Goal: Task Accomplishment & Management: Use online tool/utility

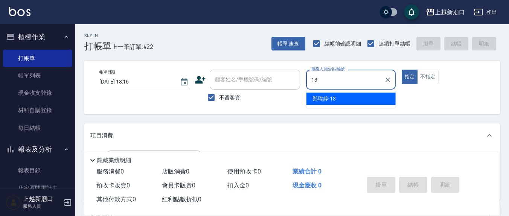
type input "13"
type button "true"
type input "[PERSON_NAME]-13"
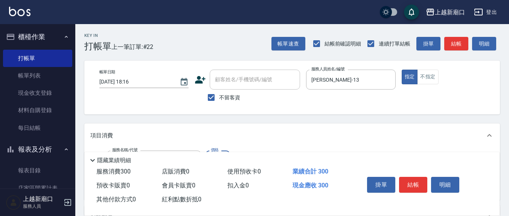
type input "歐娜洗髮精(210)"
type input "游雅淇-3"
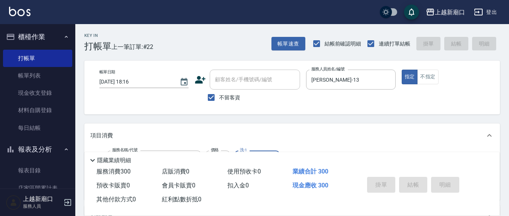
type input "[DATE] 19:24"
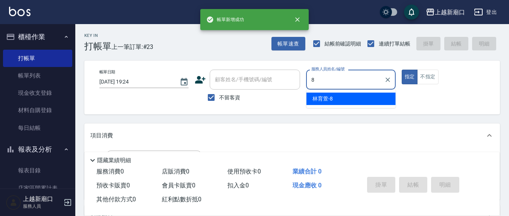
type input "[PERSON_NAME]-8"
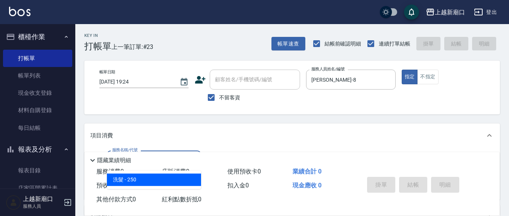
type input "洗髮(201)"
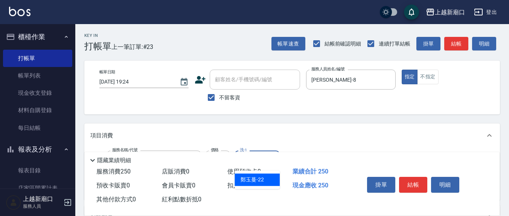
type input "鄭玉蔓-22"
type input "剪髮(401)"
type input "50"
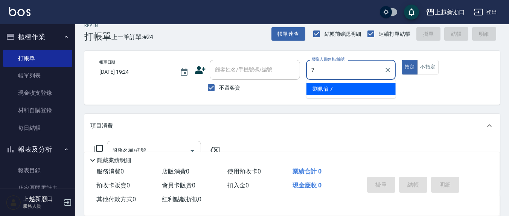
type input "劉佩怡-7"
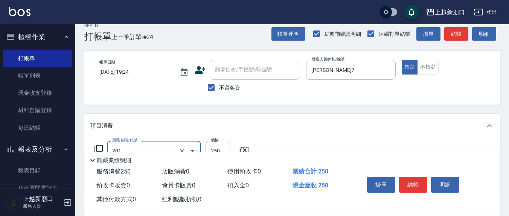
type input "洗髮(201)"
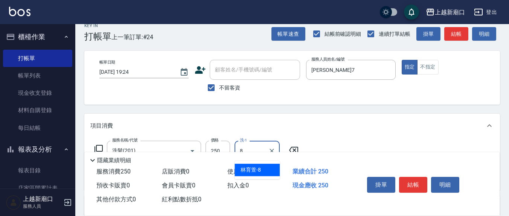
type input "林育萱-8"
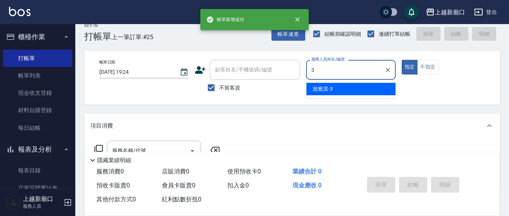
type input "游雅淇-3"
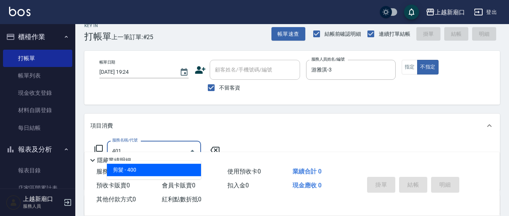
type input "剪髮(401)"
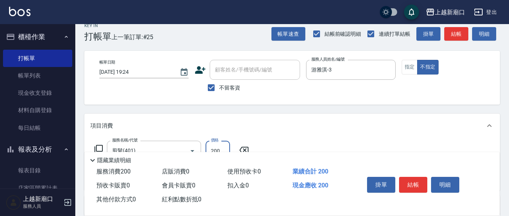
type input "200"
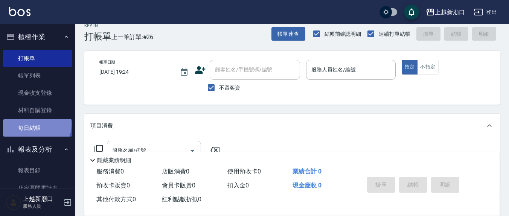
click at [34, 124] on link "每日結帳" at bounding box center [37, 127] width 69 height 17
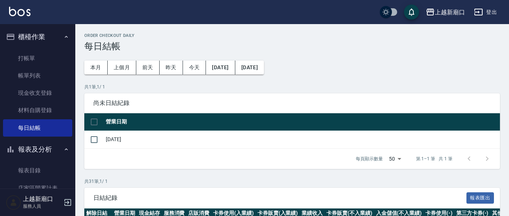
click at [28, 45] on button "櫃檯作業" at bounding box center [37, 37] width 69 height 20
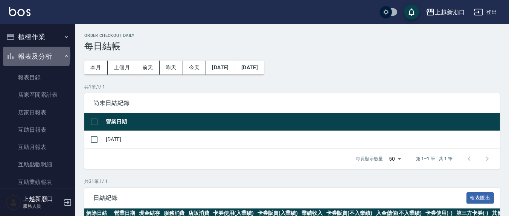
click at [27, 55] on button "報表及分析" at bounding box center [37, 57] width 69 height 20
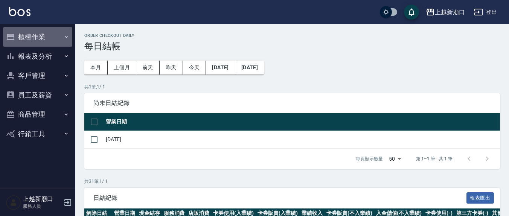
click at [27, 35] on button "櫃檯作業" at bounding box center [37, 37] width 69 height 20
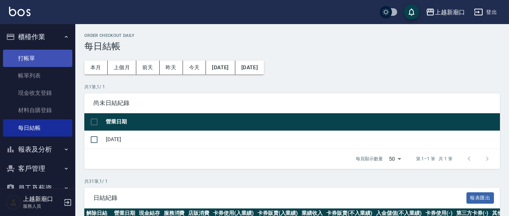
click at [36, 61] on link "打帳單" at bounding box center [37, 58] width 69 height 17
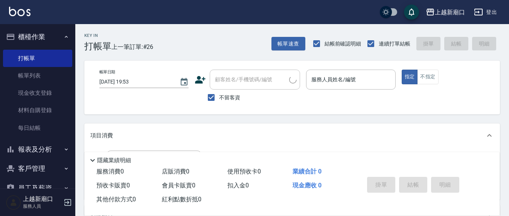
click at [230, 93] on label "不留客資" at bounding box center [221, 98] width 37 height 16
click at [219, 93] on input "不留客資" at bounding box center [211, 98] width 16 height 16
checkbox input "false"
click at [261, 80] on div "顧客姓名/手機號碼/編號 顧客姓名/手機號碼/編號" at bounding box center [255, 80] width 90 height 20
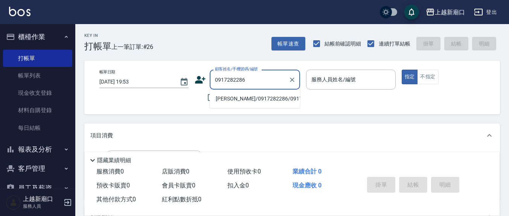
click at [231, 102] on li "許媁晴/0917282286/0917282286" at bounding box center [255, 99] width 90 height 12
type input "許媁晴/0917282286/0917282286"
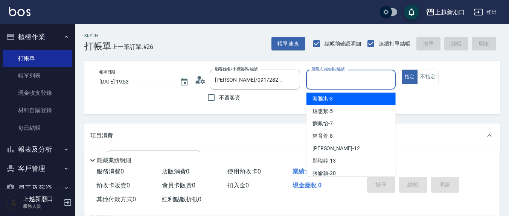
click at [336, 78] on input "服務人員姓名/編號" at bounding box center [351, 79] width 82 height 13
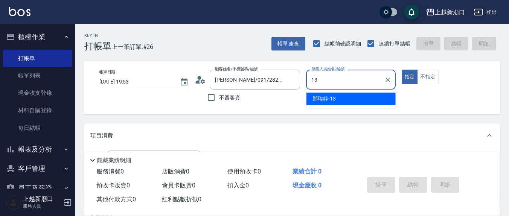
type input "鄭瑋婷-13"
type button "true"
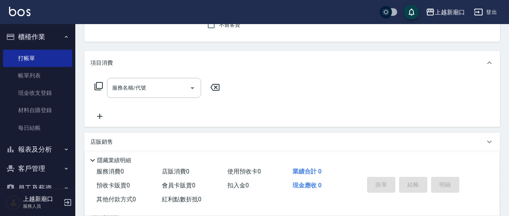
scroll to position [78, 0]
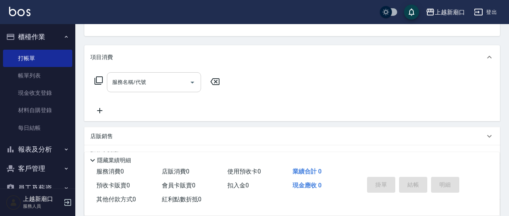
click at [119, 79] on div "服務名稱/代號 服務名稱/代號" at bounding box center [154, 82] width 94 height 20
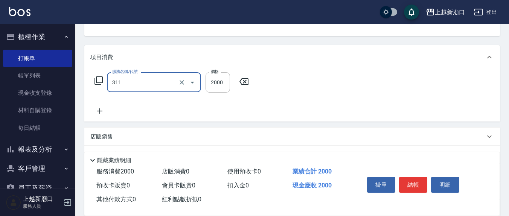
type input "生化離子燙2000(311)"
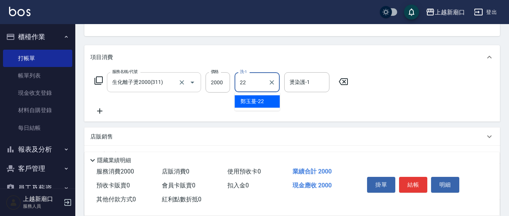
type input "鄭玉蔓-22"
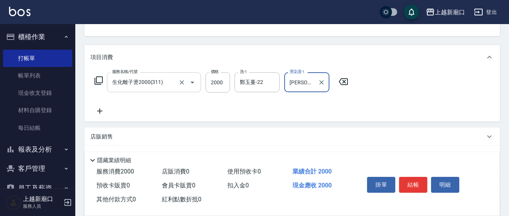
type input "鄭瑋婷-13"
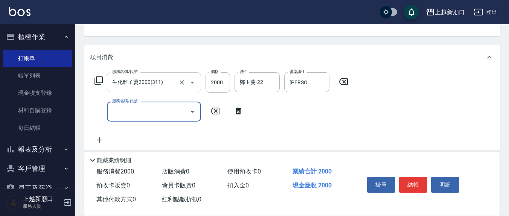
type input "5"
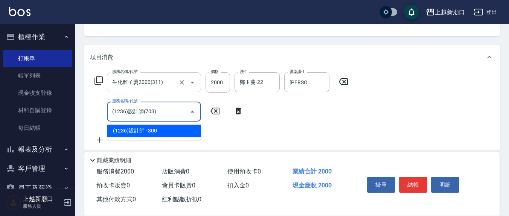
type input "(1236)設計師(703)"
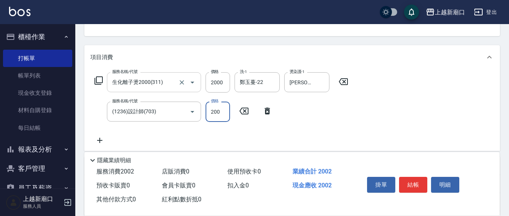
type input "200"
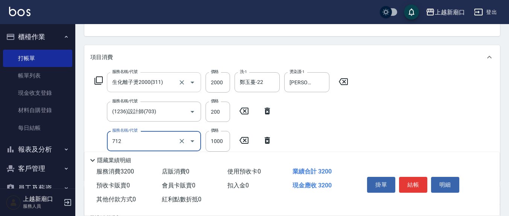
type input "伊蘭洋甘菊1000(712)"
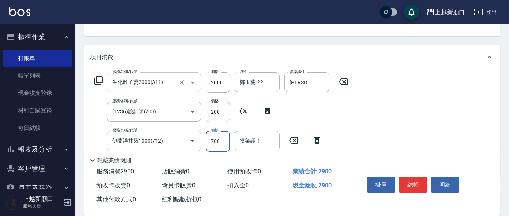
type input "700"
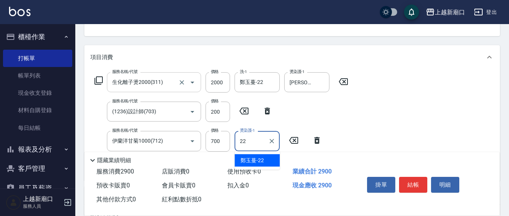
type input "鄭玉蔓-22"
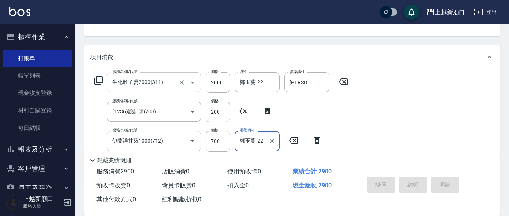
type input "2025/09/21 19:54"
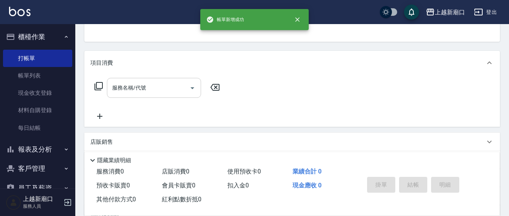
scroll to position [0, 0]
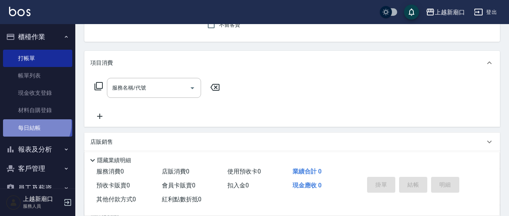
click at [35, 124] on link "每日結帳" at bounding box center [37, 127] width 69 height 17
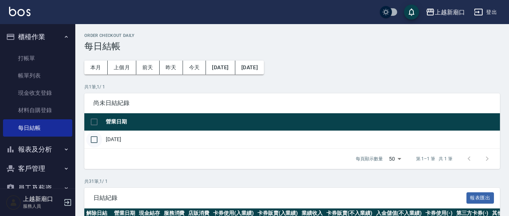
click at [98, 143] on input "checkbox" at bounding box center [94, 140] width 16 height 16
checkbox input "true"
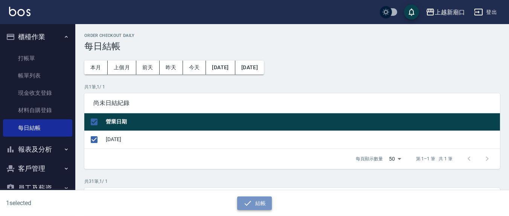
click at [251, 206] on icon "button" at bounding box center [247, 203] width 9 height 9
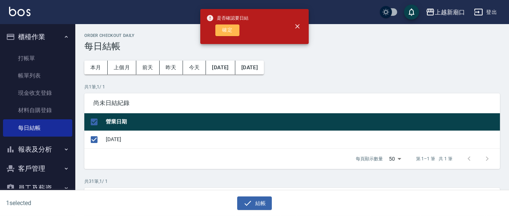
click at [220, 30] on button "確定" at bounding box center [227, 30] width 24 height 12
checkbox input "false"
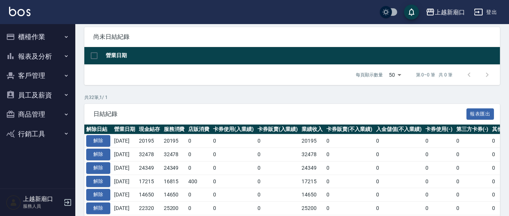
scroll to position [78, 0]
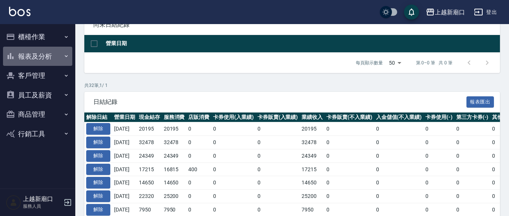
click at [27, 55] on button "報表及分析" at bounding box center [37, 57] width 69 height 20
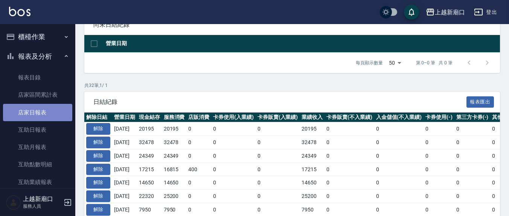
click at [38, 110] on link "店家日報表" at bounding box center [37, 112] width 69 height 17
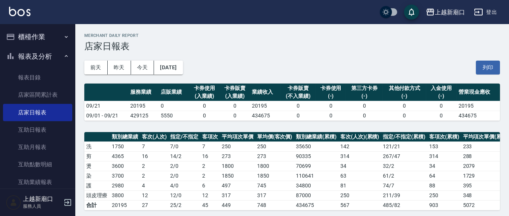
click at [499, 67] on button "列印" at bounding box center [488, 68] width 24 height 14
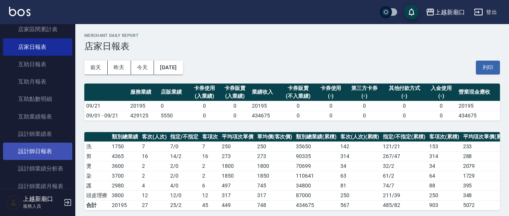
scroll to position [78, 0]
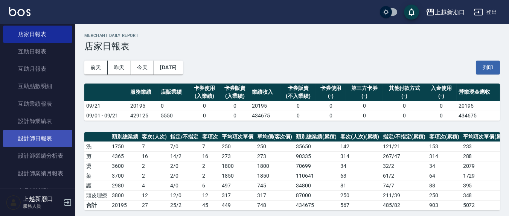
click at [38, 134] on link "設計師日報表" at bounding box center [37, 138] width 69 height 17
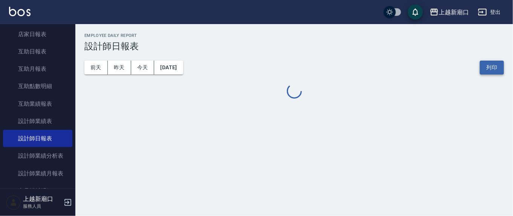
click at [487, 68] on button "列印" at bounding box center [491, 68] width 24 height 14
